Goal: Information Seeking & Learning: Learn about a topic

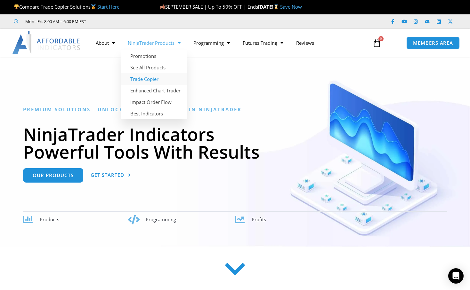
click at [149, 81] on link "Trade Copier" at bounding box center [154, 79] width 66 height 12
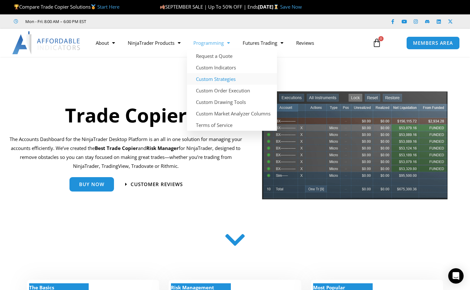
click at [213, 79] on link "Custom Strategies" at bounding box center [232, 79] width 90 height 12
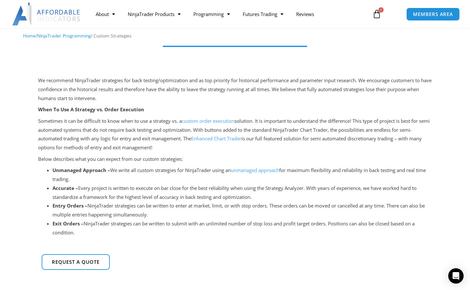
scroll to position [69, 0]
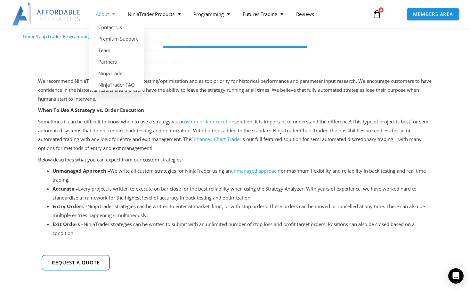
click at [111, 14] on span "Menu" at bounding box center [112, 14] width 6 height 11
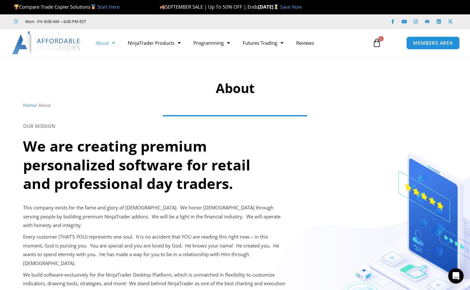
click at [302, 7] on link "Save Now" at bounding box center [291, 7] width 22 height 6
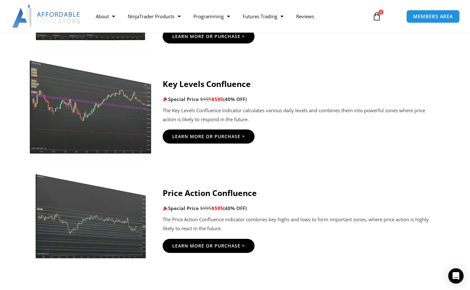
scroll to position [1038, 0]
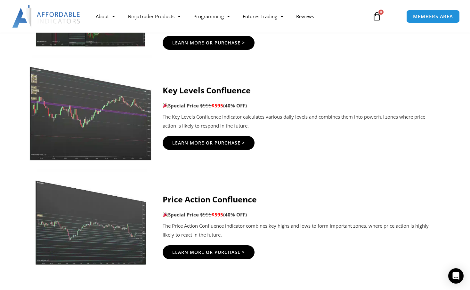
click at [91, 127] on img at bounding box center [90, 108] width 123 height 106
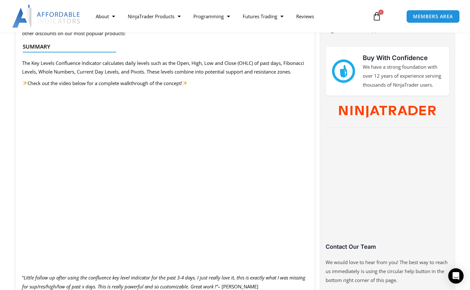
scroll to position [296, 0]
click at [292, 86] on p "Check out the video below for a complete walkthrough of the concept!" at bounding box center [165, 82] width 286 height 9
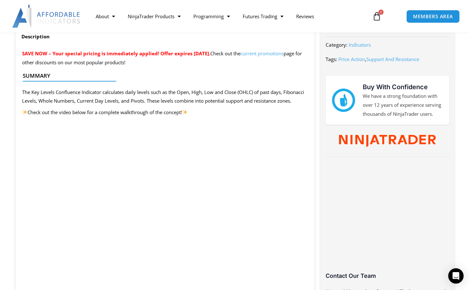
scroll to position [267, 0]
